Goal: Task Accomplishment & Management: Use online tool/utility

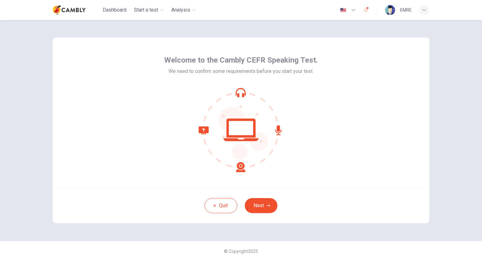
click at [256, 169] on icon at bounding box center [240, 130] width 85 height 85
click at [260, 206] on button "Next" at bounding box center [261, 205] width 33 height 15
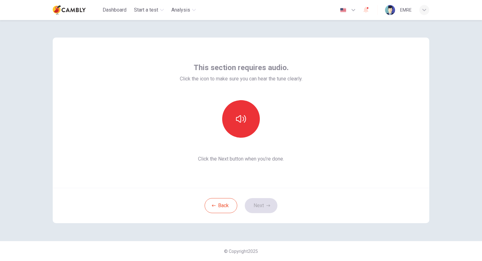
click at [265, 202] on div "Back Next" at bounding box center [241, 205] width 376 height 35
click at [246, 124] on button "button" at bounding box center [241, 119] width 38 height 38
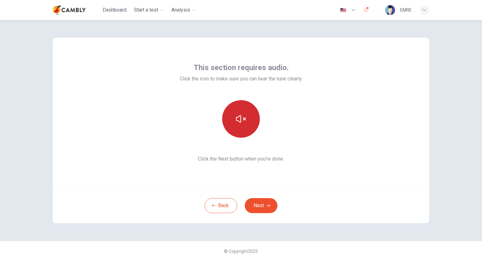
click at [242, 123] on icon "button" at bounding box center [241, 119] width 10 height 10
click at [255, 209] on button "Next" at bounding box center [261, 205] width 33 height 15
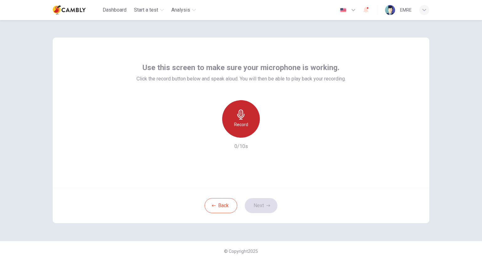
click at [228, 121] on div "Record" at bounding box center [241, 119] width 38 height 38
click at [246, 126] on div "Stop" at bounding box center [241, 119] width 38 height 38
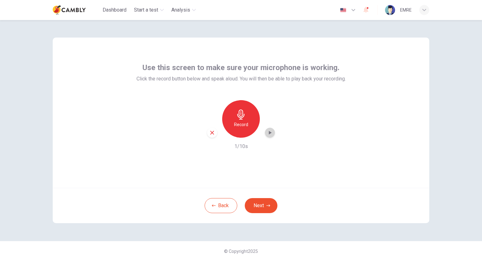
click at [269, 133] on icon "button" at bounding box center [270, 133] width 3 height 4
click at [245, 113] on icon "button" at bounding box center [241, 115] width 10 height 10
click at [246, 115] on div "Stop" at bounding box center [241, 119] width 38 height 38
click at [272, 132] on icon "button" at bounding box center [269, 133] width 6 height 6
click at [270, 131] on icon "button" at bounding box center [269, 133] width 6 height 6
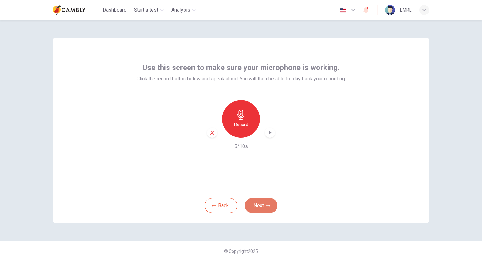
click at [268, 206] on icon "button" at bounding box center [268, 206] width 4 height 4
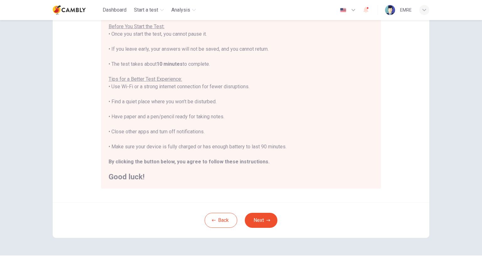
scroll to position [78, 0]
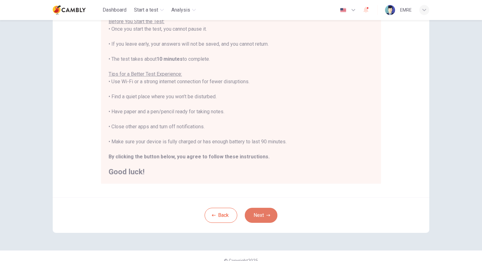
click at [259, 219] on button "Next" at bounding box center [261, 215] width 33 height 15
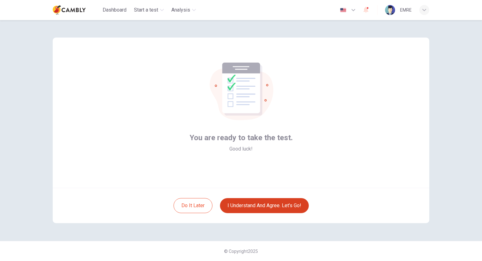
click at [259, 207] on button "I understand and agree. Let’s go!" at bounding box center [264, 205] width 89 height 15
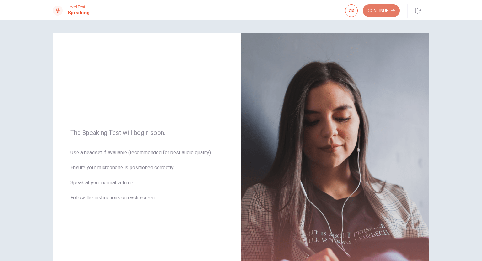
click at [367, 13] on button "Continue" at bounding box center [380, 10] width 37 height 13
